Goal: Task Accomplishment & Management: Manage account settings

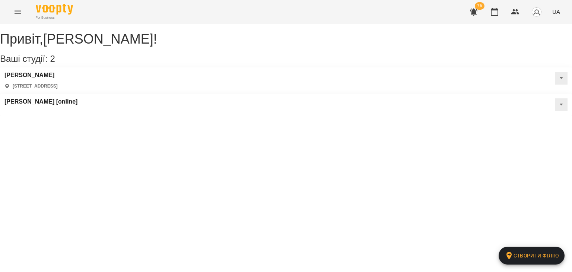
click at [24, 16] on button "Menu" at bounding box center [18, 12] width 18 height 18
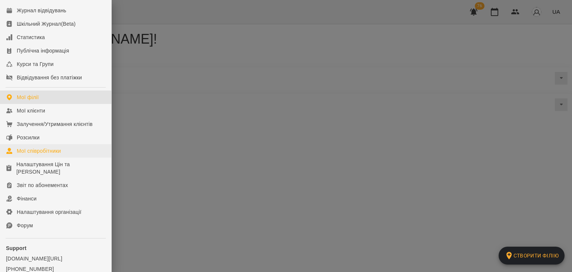
scroll to position [72, 0]
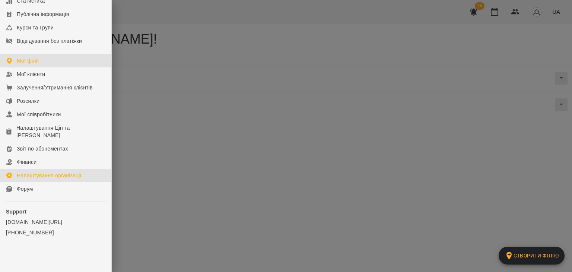
click at [44, 175] on div "Налаштування організації" at bounding box center [49, 175] width 65 height 7
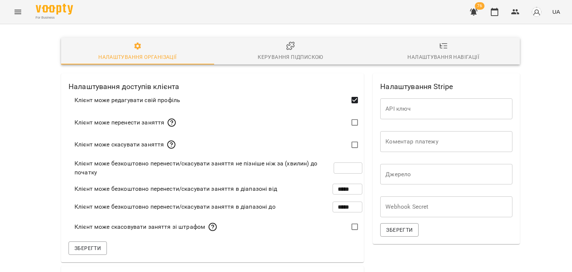
scroll to position [242, 0]
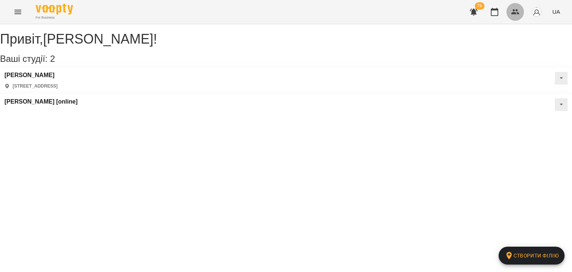
click at [513, 11] on icon "button" at bounding box center [515, 11] width 9 height 9
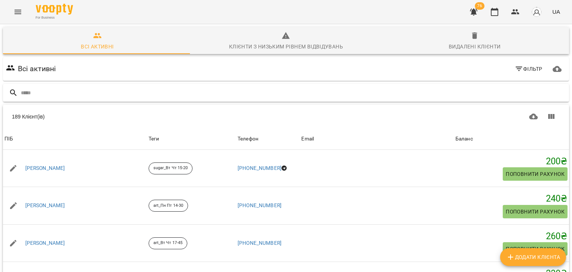
click at [295, 91] on input "text" at bounding box center [293, 93] width 545 height 12
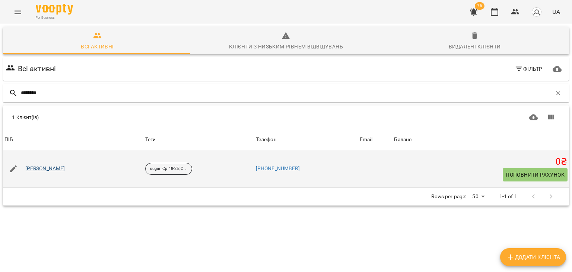
type input "********"
click at [58, 170] on link "[PERSON_NAME]" at bounding box center [45, 168] width 40 height 7
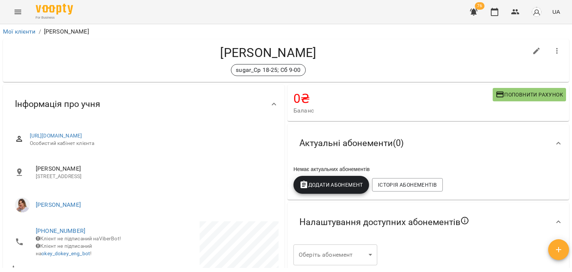
click at [532, 50] on icon "button" at bounding box center [536, 51] width 9 height 9
select select "**"
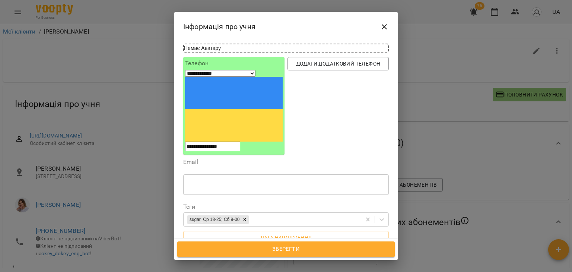
scroll to position [112, 0]
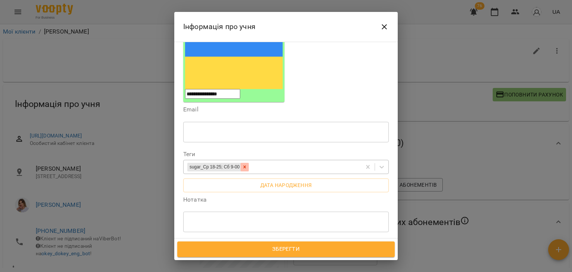
click at [247, 164] on icon at bounding box center [244, 166] width 5 height 5
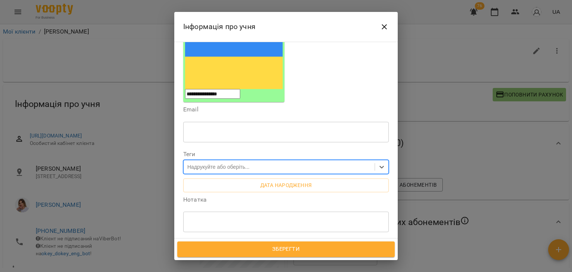
click at [262, 161] on div "Надрукуйте або оберіть..." at bounding box center [279, 167] width 191 height 12
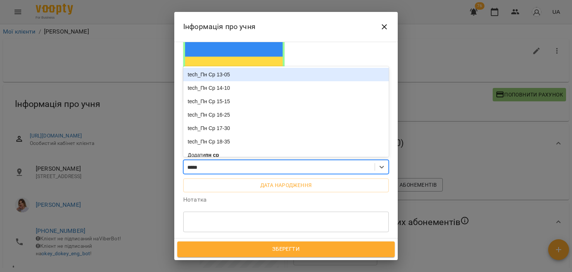
type input "*****"
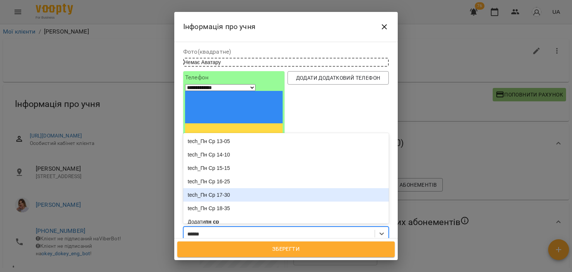
scroll to position [37, 0]
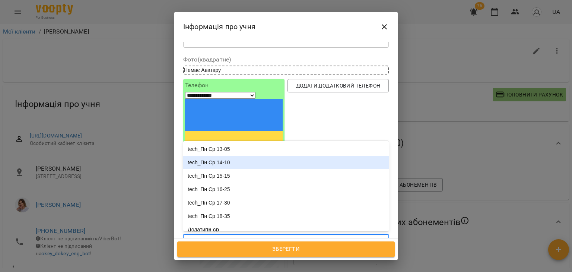
click at [278, 156] on div "tech_Пн Ср 14-10" at bounding box center [286, 162] width 206 height 13
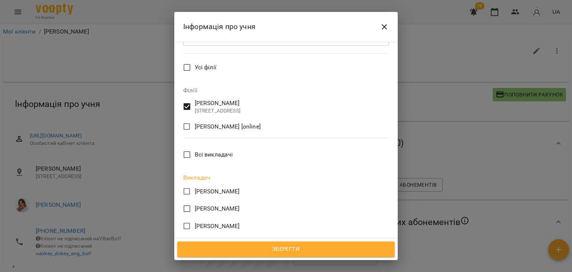
scroll to position [0, 0]
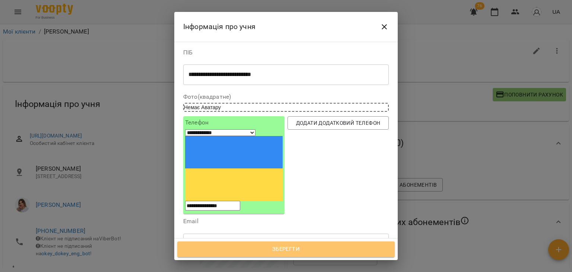
click at [288, 251] on span "Зберегти" at bounding box center [285, 249] width 201 height 10
